Goal: Navigation & Orientation: Find specific page/section

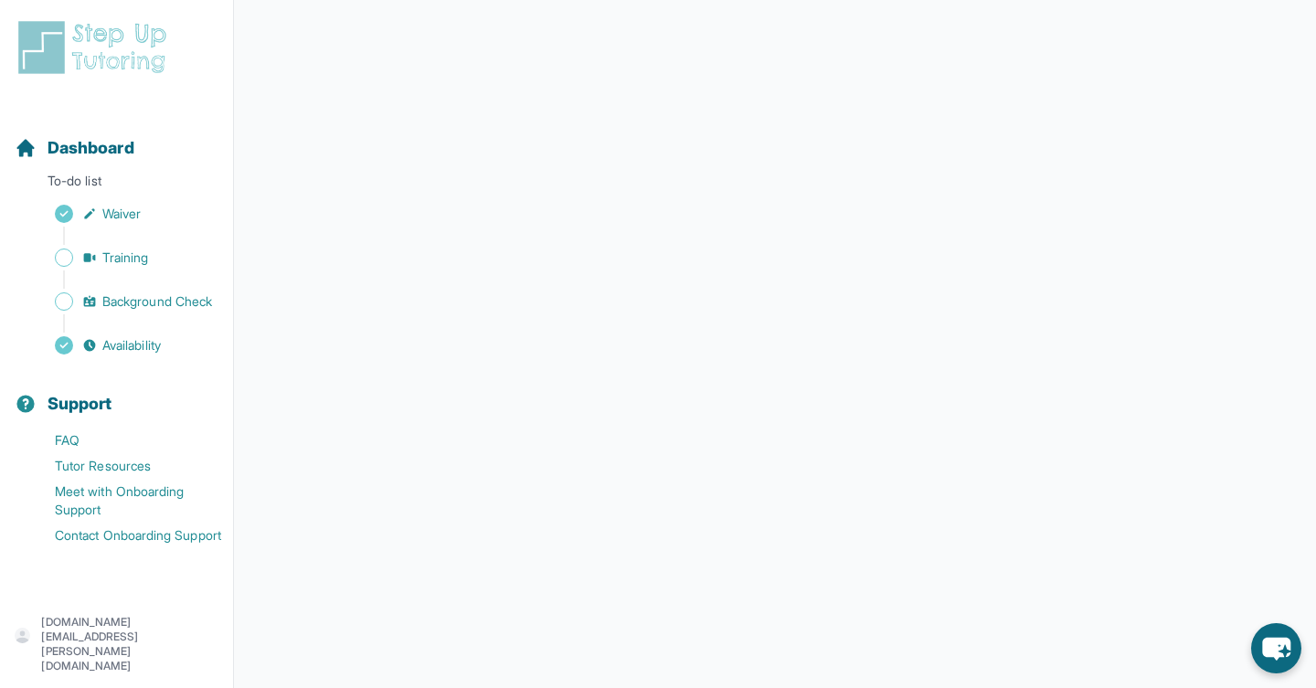
scroll to position [271, 0]
click at [165, 305] on span "Background Check" at bounding box center [157, 302] width 110 height 18
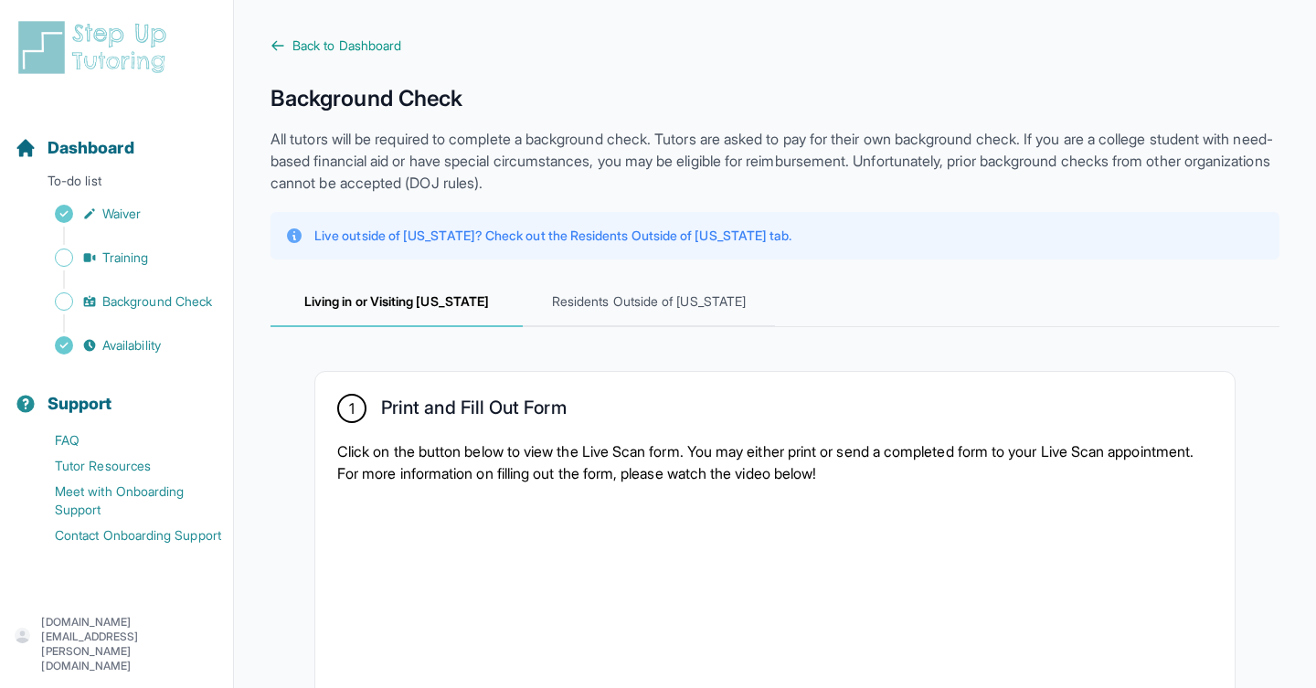
click at [144, 271] on div "Sidebar" at bounding box center [120, 280] width 211 height 18
click at [125, 269] on link "Training" at bounding box center [124, 258] width 218 height 26
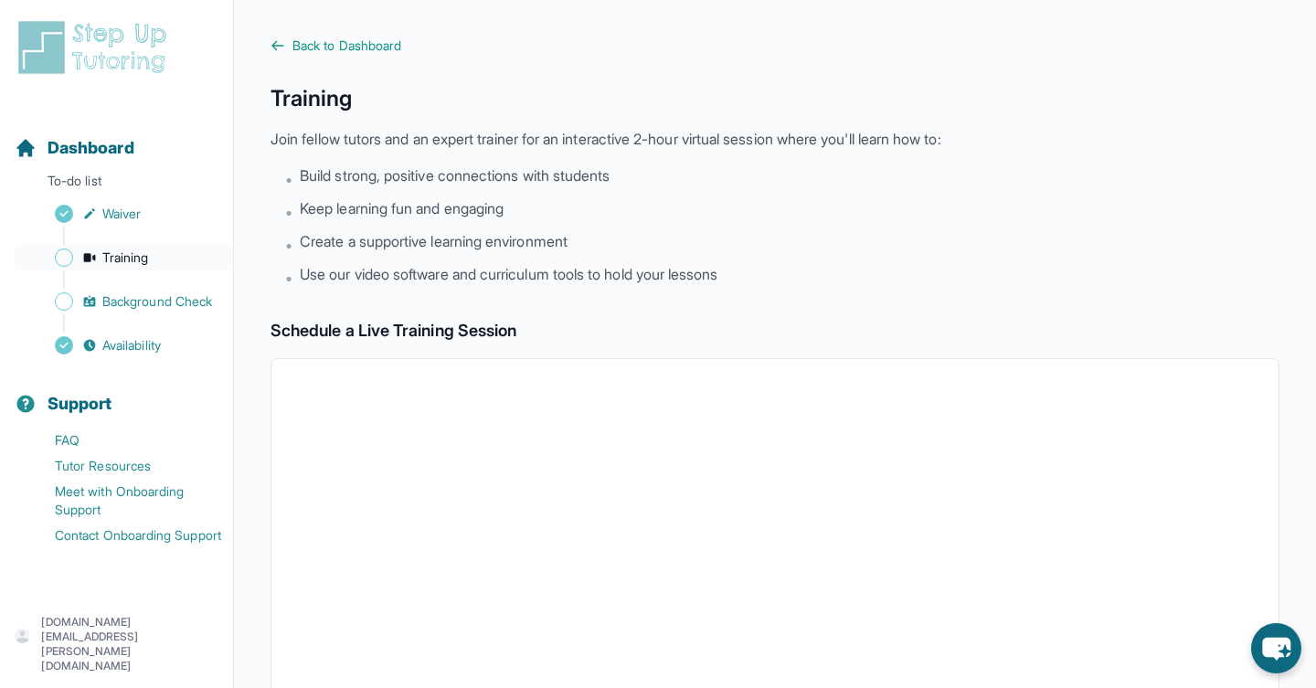
click at [117, 260] on span "Training" at bounding box center [125, 258] width 47 height 18
click at [60, 260] on span "Sidebar" at bounding box center [64, 258] width 18 height 18
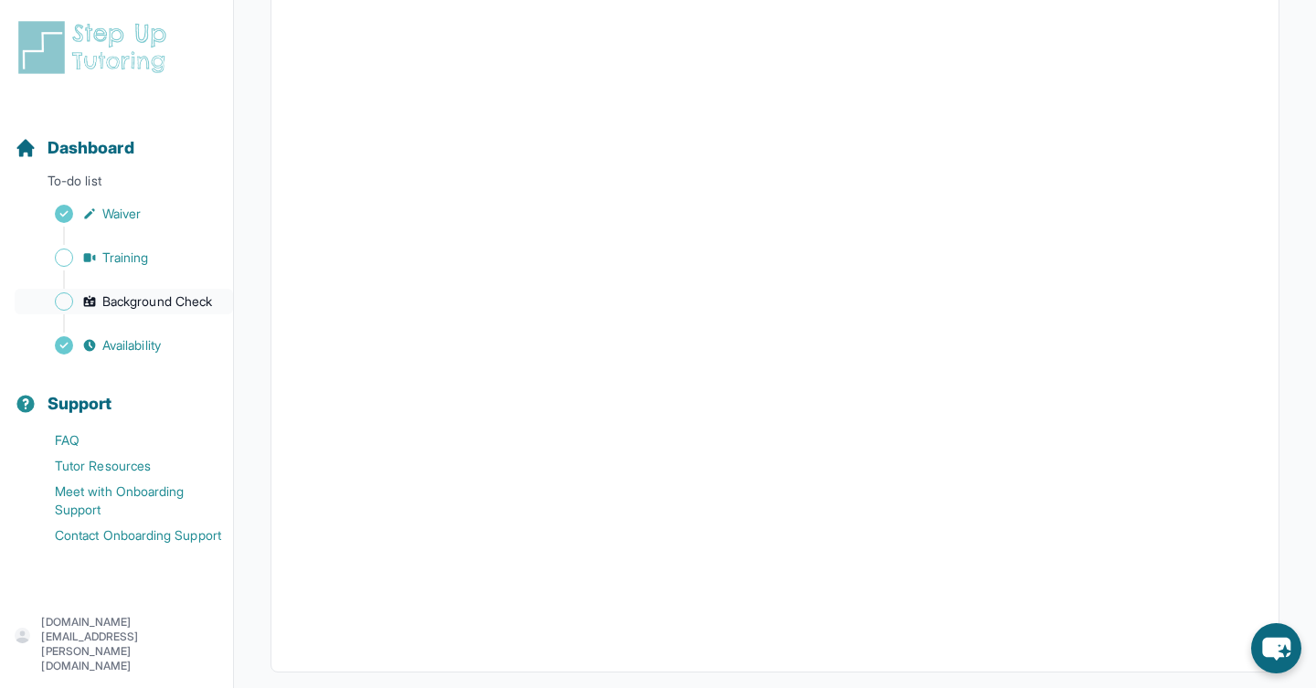
click at [122, 297] on span "Background Check" at bounding box center [157, 302] width 110 height 18
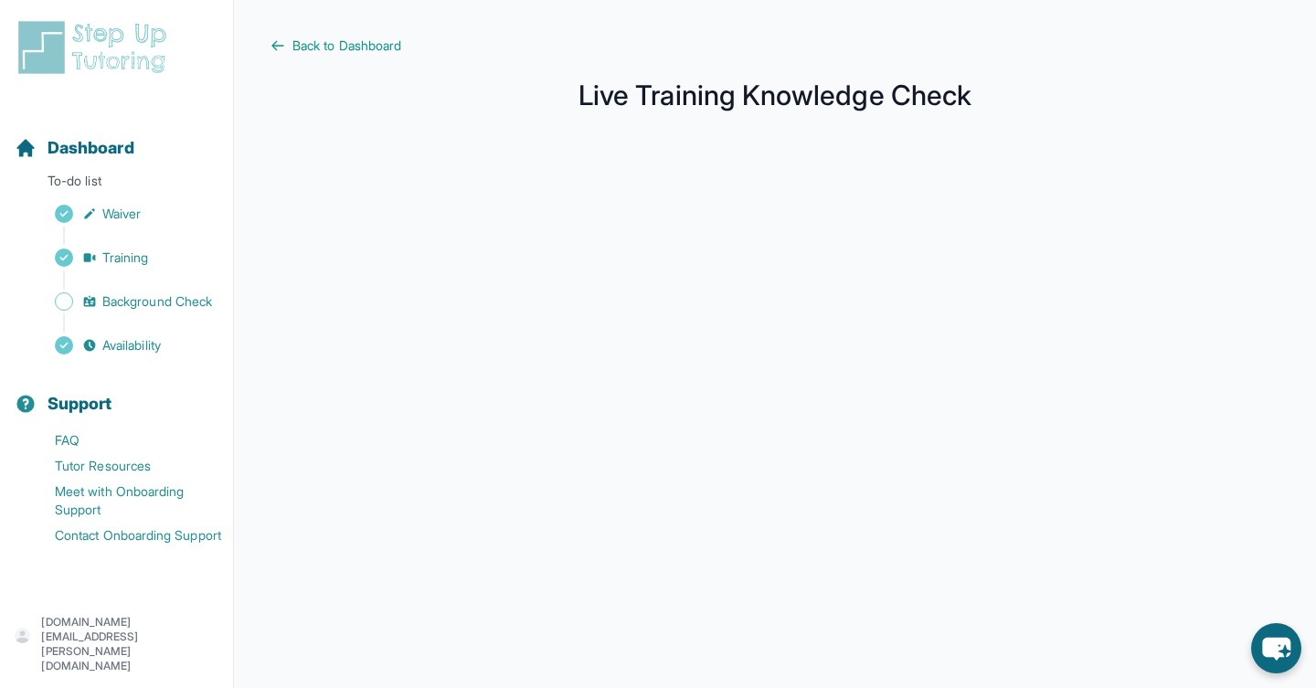
click at [110, 316] on div "Sidebar" at bounding box center [120, 323] width 211 height 18
click at [142, 302] on span "Background Check" at bounding box center [157, 302] width 110 height 18
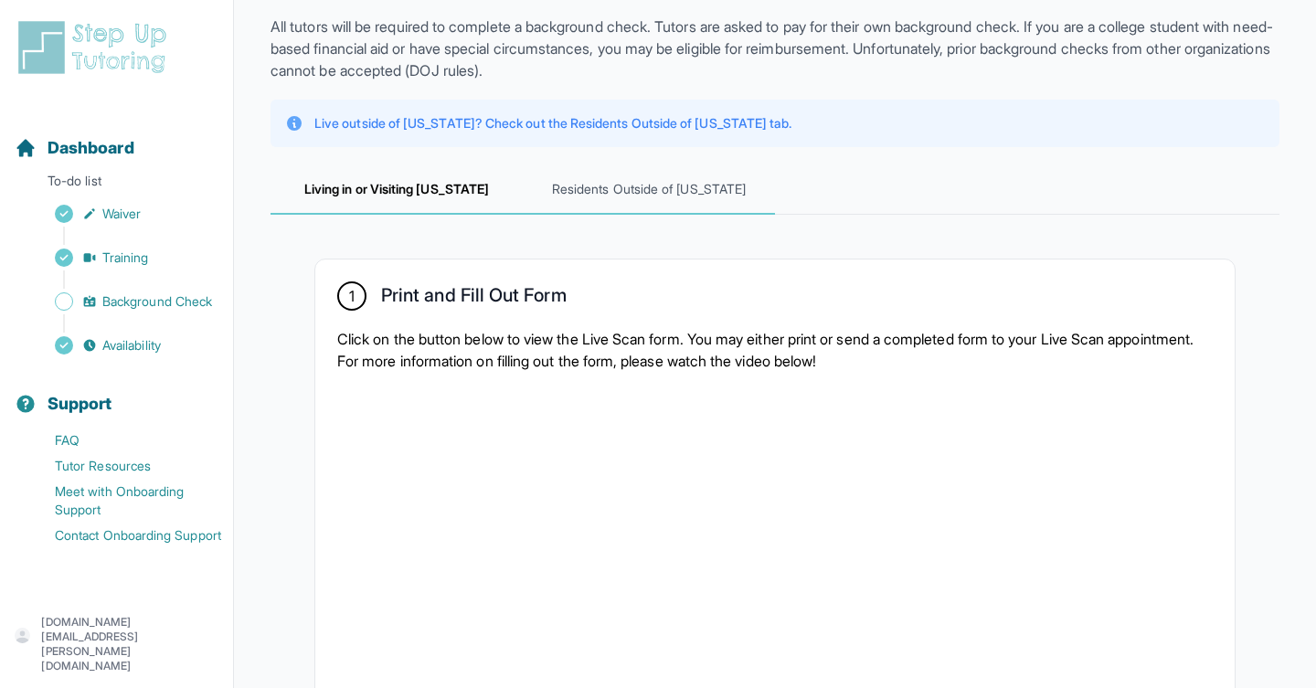
scroll to position [130, 0]
